Goal: Transaction & Acquisition: Purchase product/service

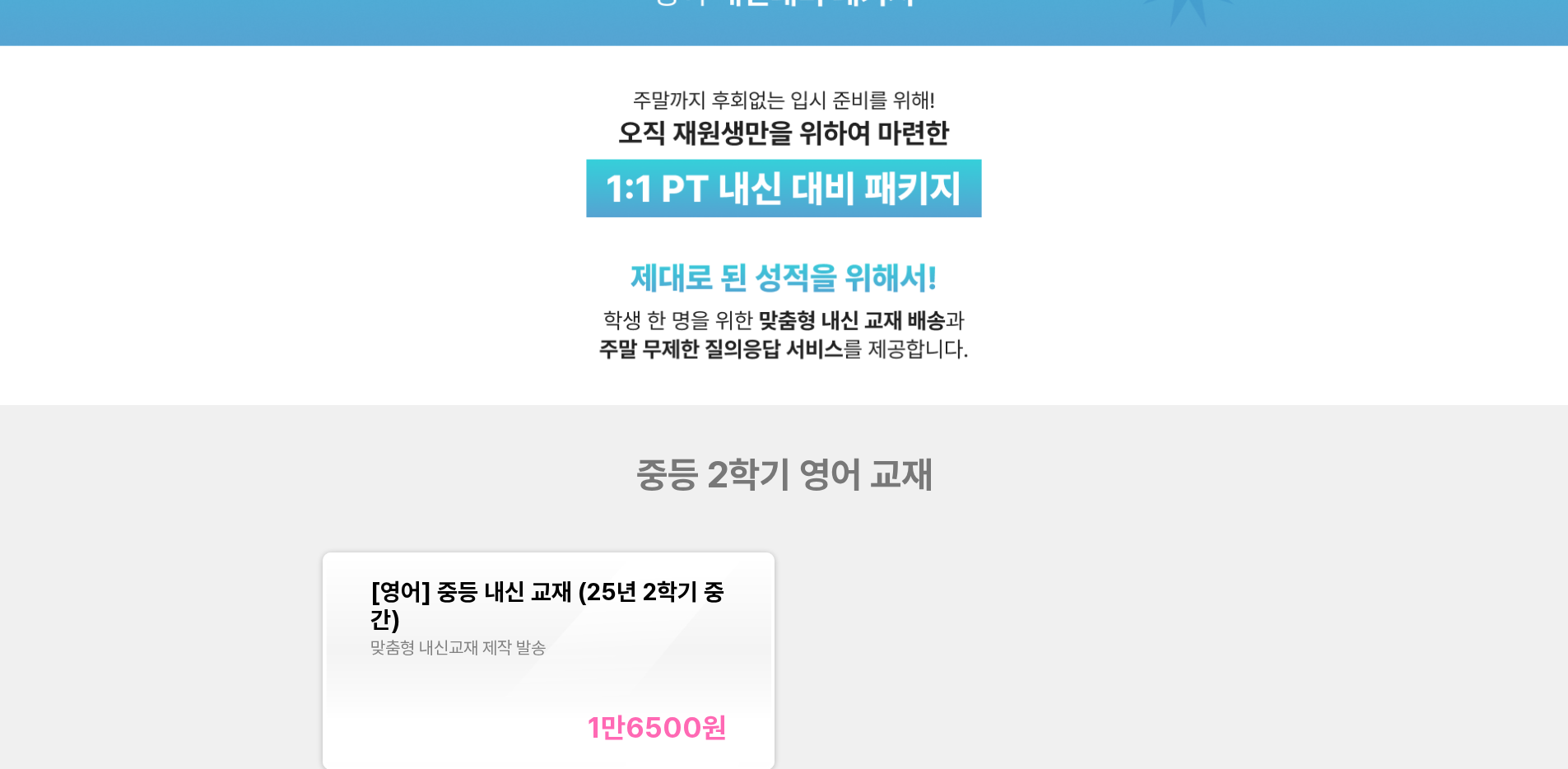
scroll to position [483, 0]
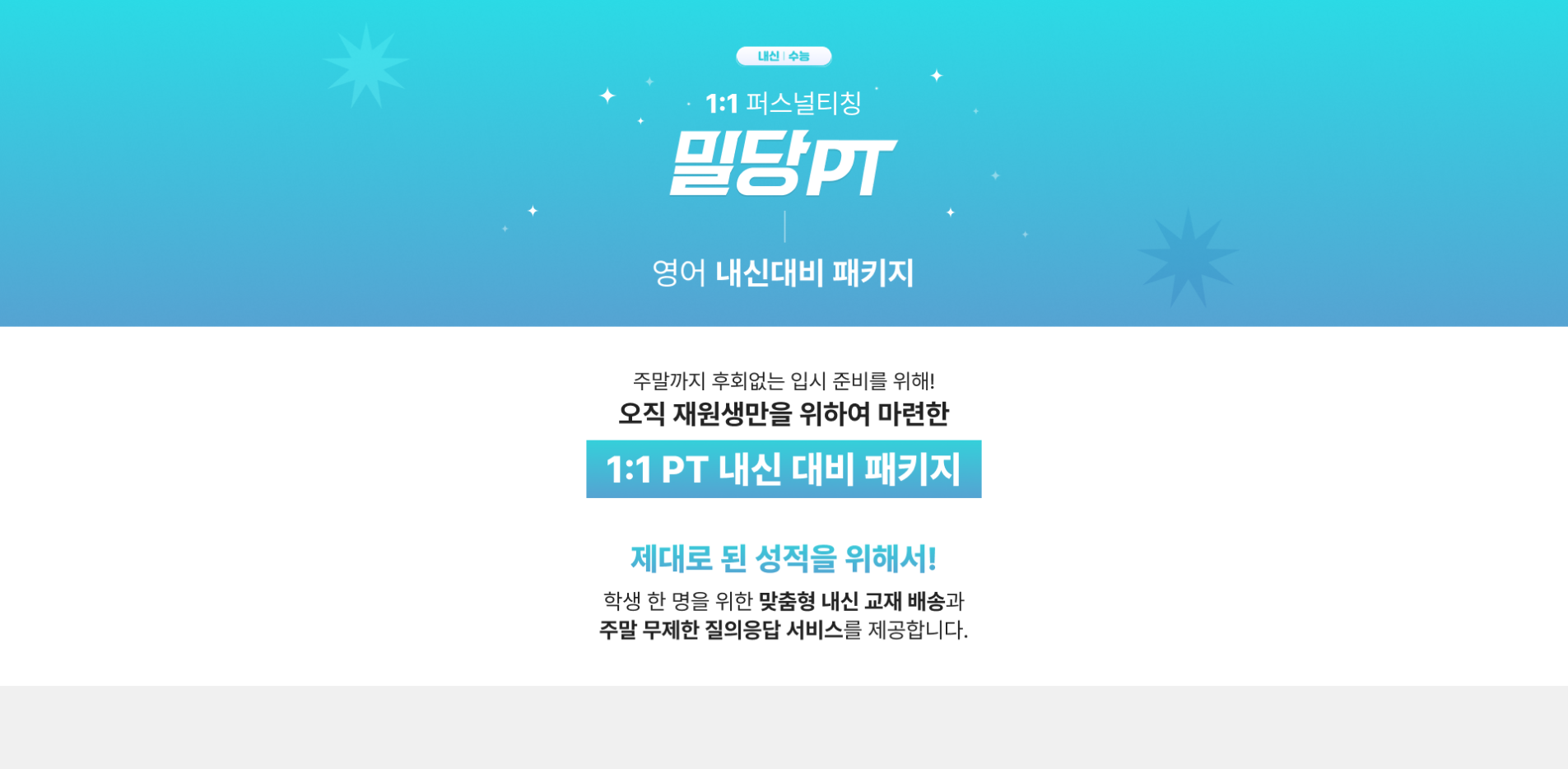
scroll to position [434, 0]
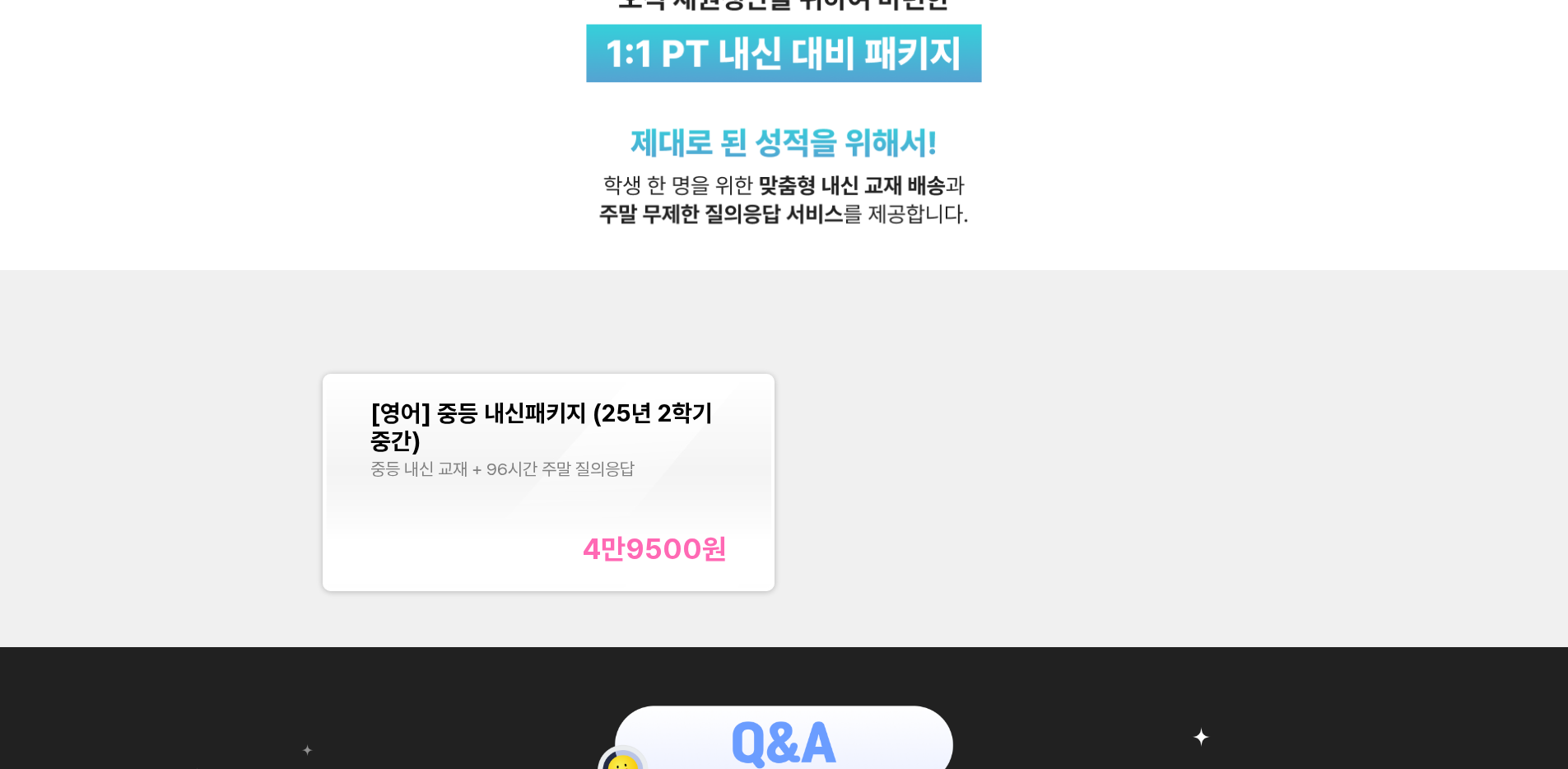
scroll to position [315, 0]
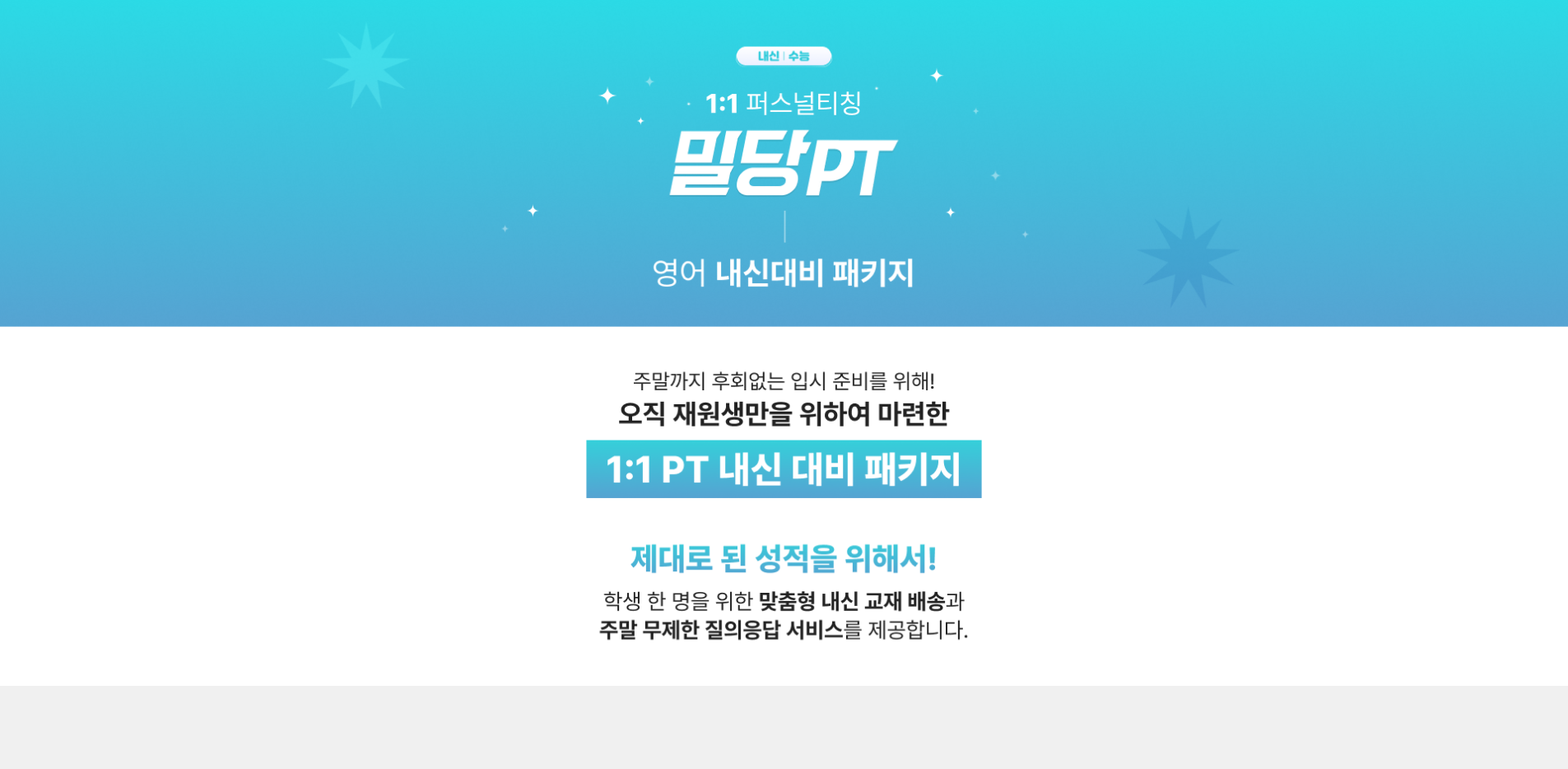
scroll to position [562, 0]
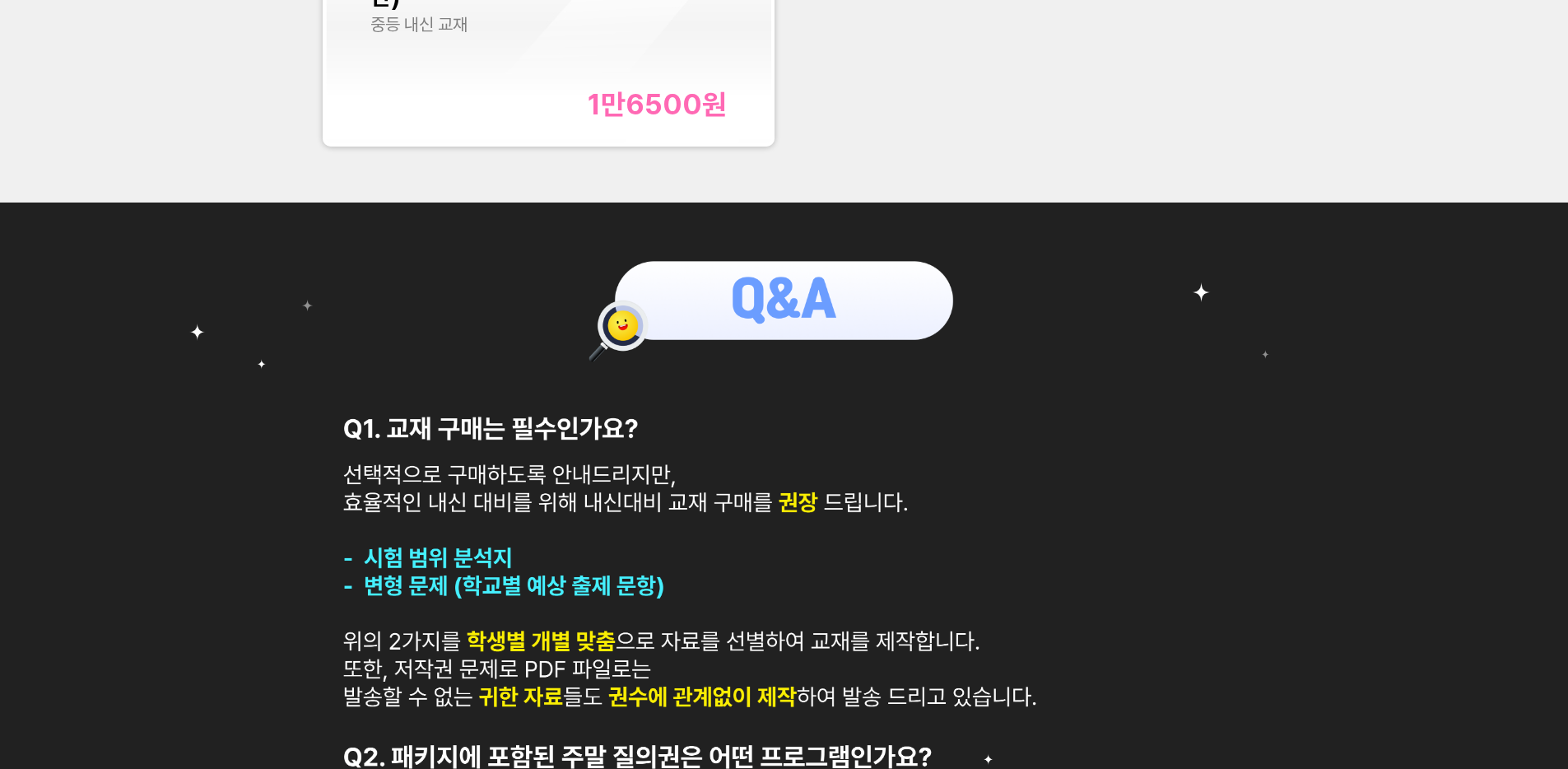
scroll to position [280, 0]
